Goal: Book appointment/travel/reservation

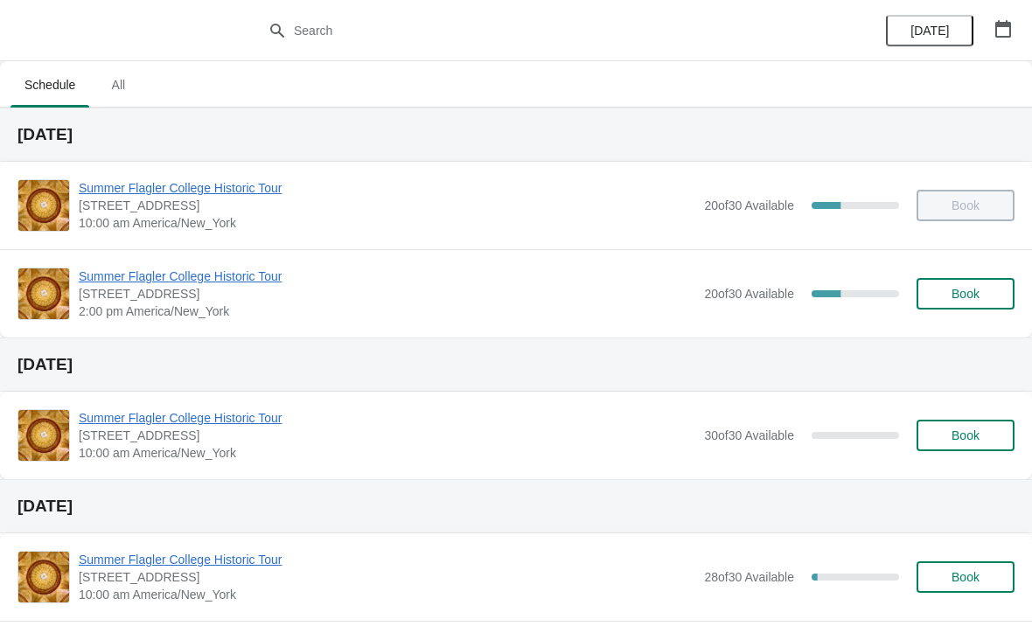
click at [126, 264] on div "Summer Flagler College Historic Tour [STREET_ADDRESS][PERSON_NAME] 2:00 pm [GEO…" at bounding box center [516, 293] width 1032 height 88
click at [110, 269] on span "Summer Flagler College Historic Tour" at bounding box center [387, 276] width 617 height 17
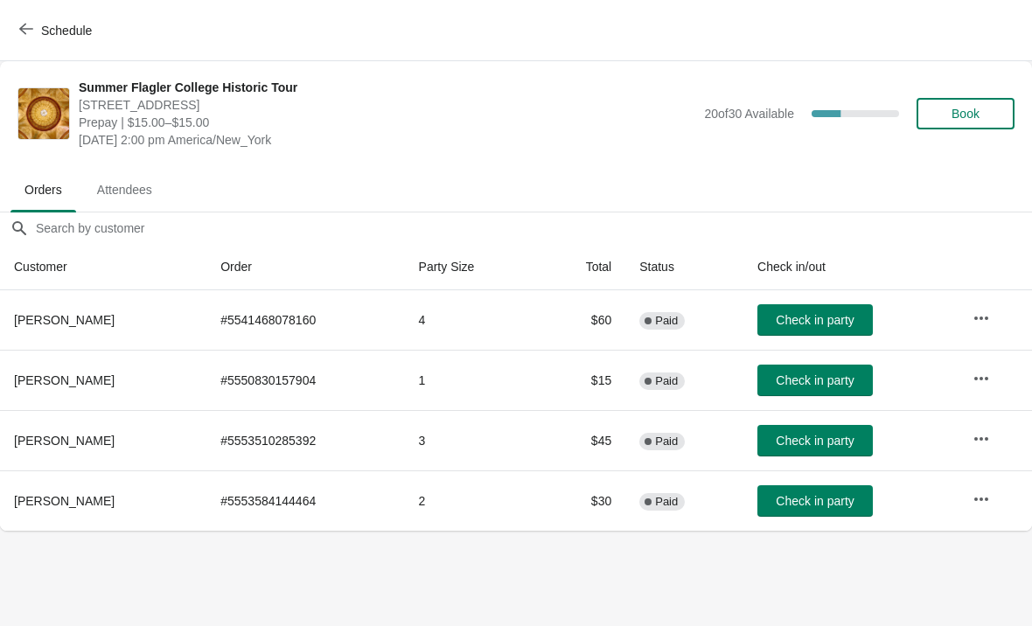
click at [969, 117] on span "Book" at bounding box center [966, 114] width 28 height 14
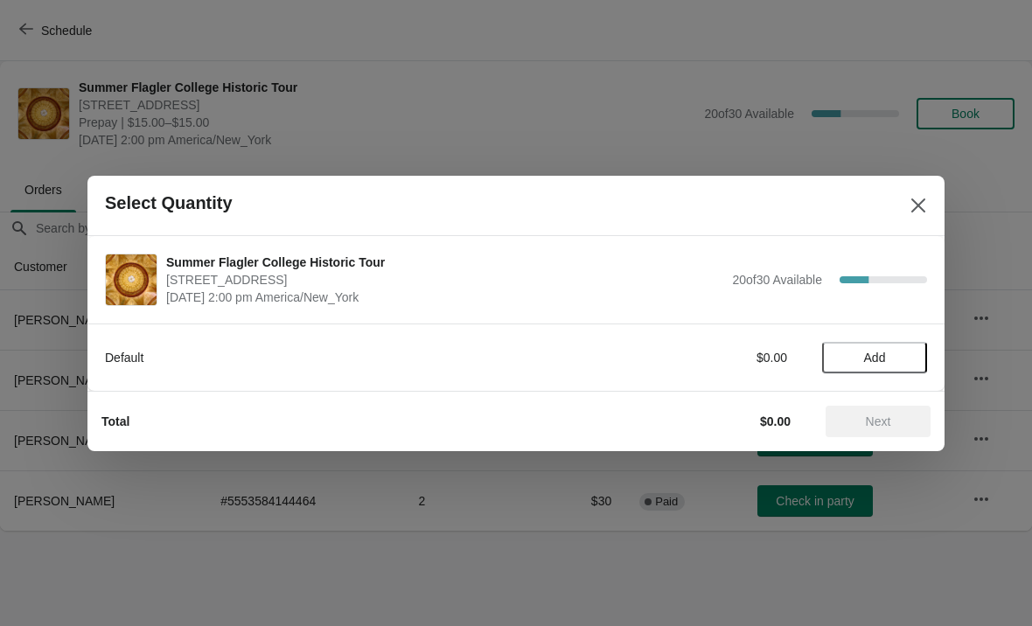
click at [880, 352] on span "Add" at bounding box center [875, 358] width 22 height 14
click at [911, 364] on icon at bounding box center [905, 357] width 18 height 18
click at [906, 423] on span "Next" at bounding box center [878, 422] width 77 height 14
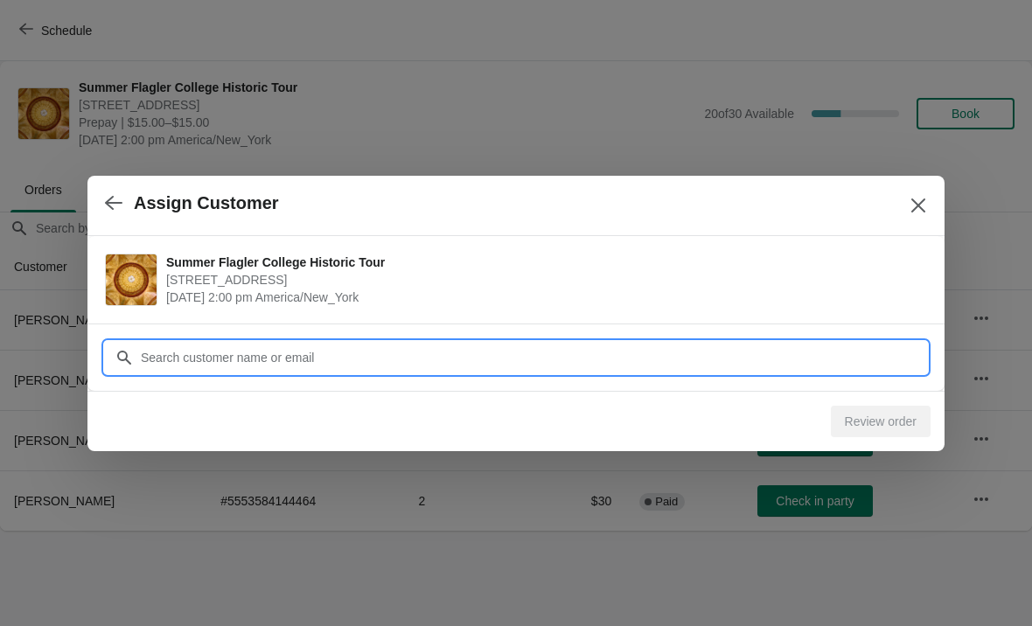
click at [820, 351] on input "Customer" at bounding box center [533, 357] width 787 height 31
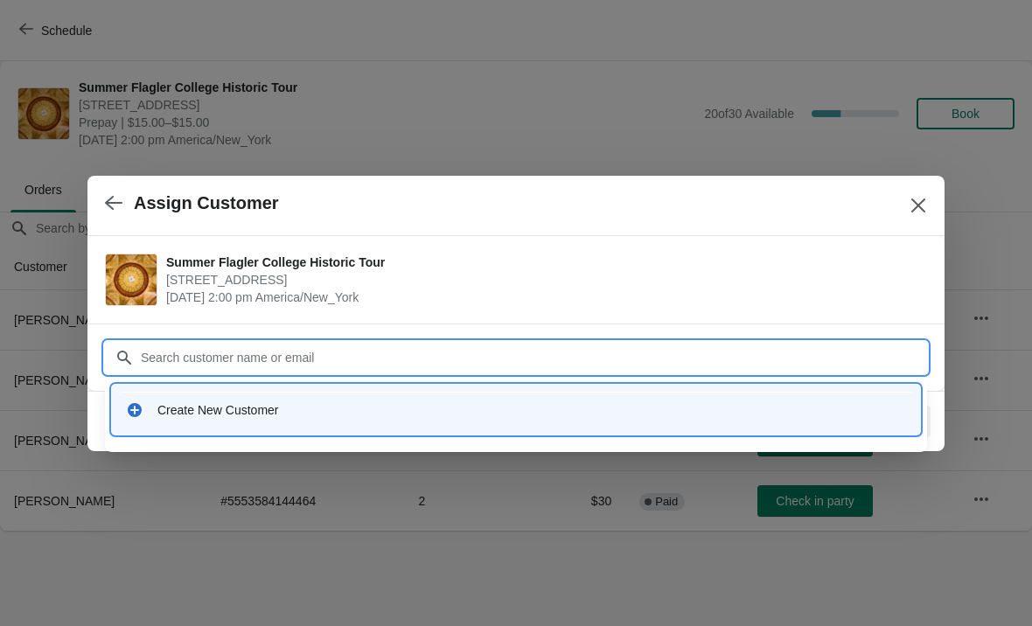
click at [185, 413] on div "Create New Customer" at bounding box center [531, 409] width 749 height 17
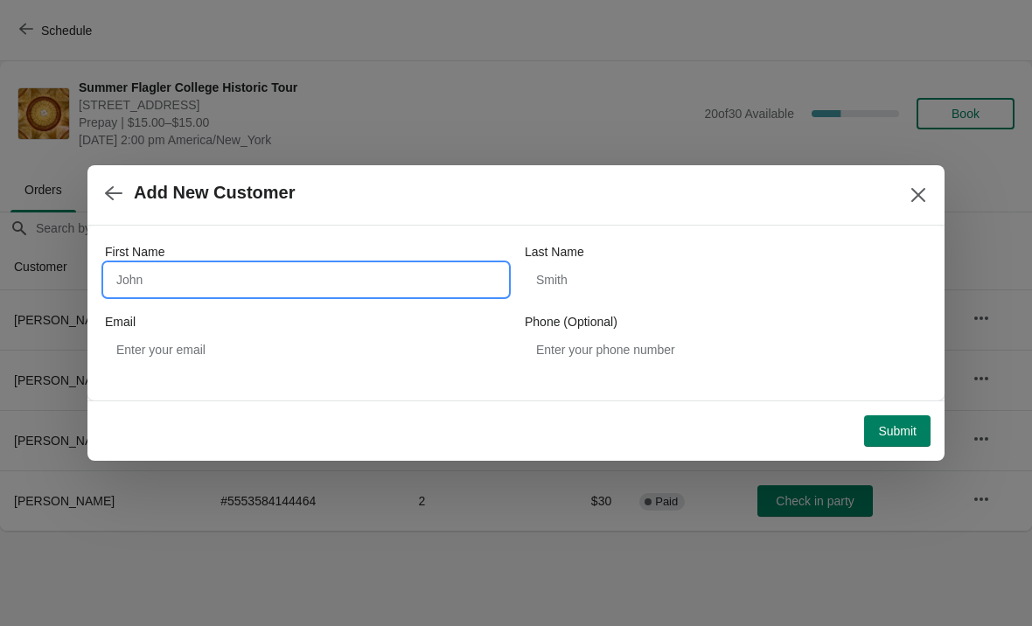
click at [132, 285] on input "First Name" at bounding box center [306, 279] width 402 height 31
click at [1009, 410] on div at bounding box center [516, 313] width 1032 height 626
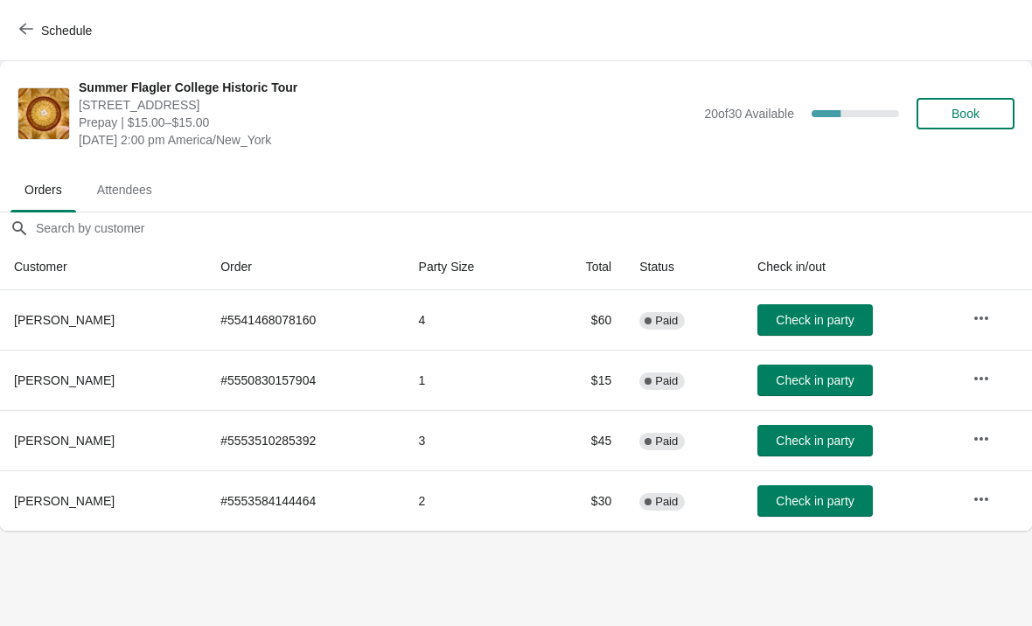
click at [971, 114] on span "Book" at bounding box center [966, 114] width 28 height 14
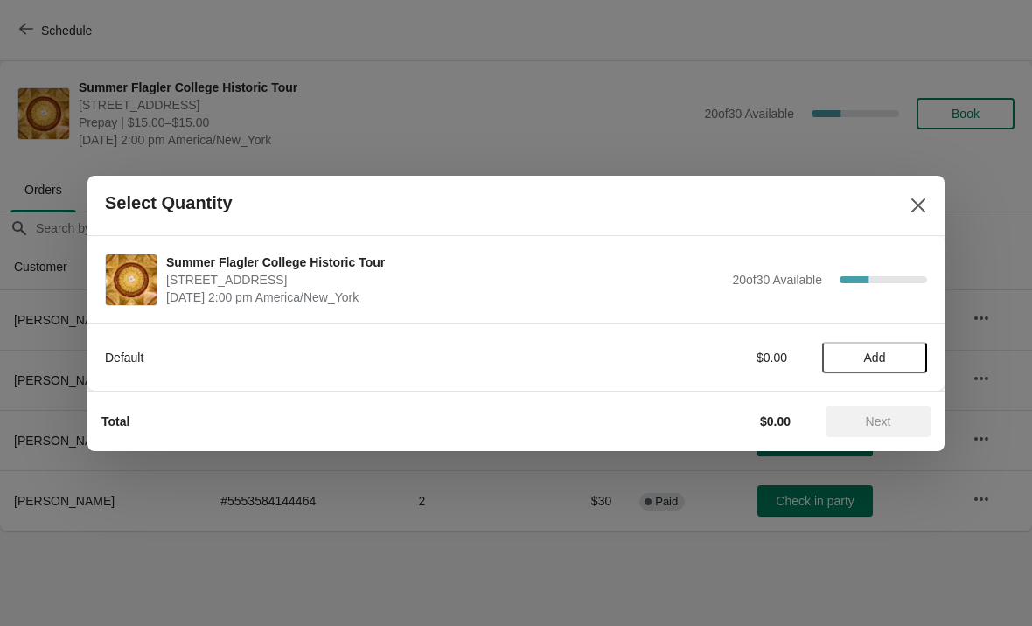
click at [880, 363] on span "Add" at bounding box center [875, 358] width 22 height 14
click at [902, 361] on icon at bounding box center [905, 357] width 18 height 18
click at [896, 421] on span "Next" at bounding box center [878, 422] width 77 height 14
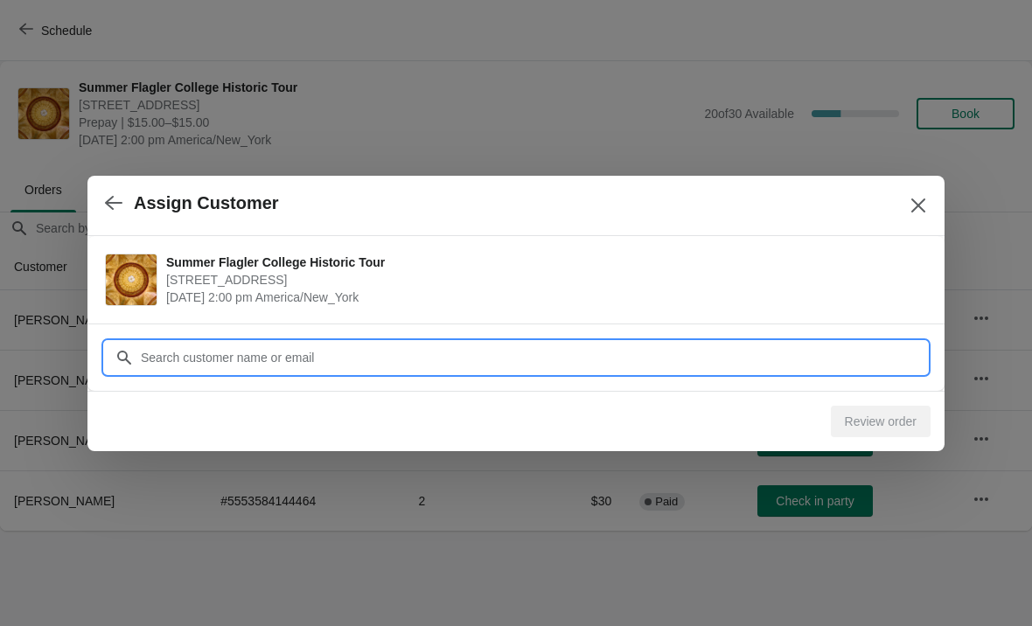
click at [752, 364] on input "Customer" at bounding box center [533, 357] width 787 height 31
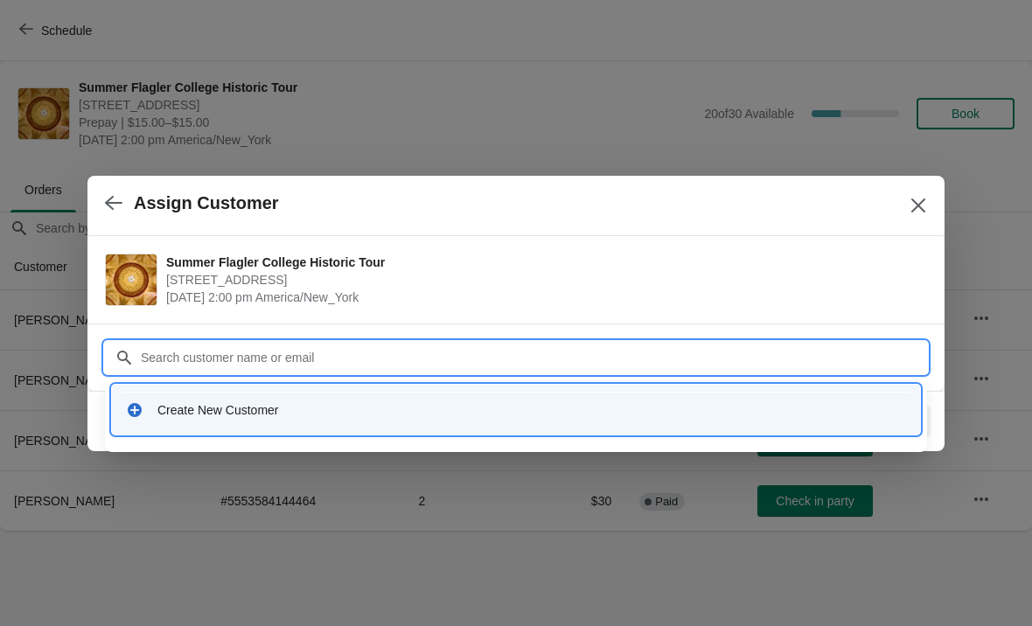
click at [303, 414] on div "Create New Customer" at bounding box center [531, 409] width 749 height 17
